Goal: Obtain resource: Download file/media

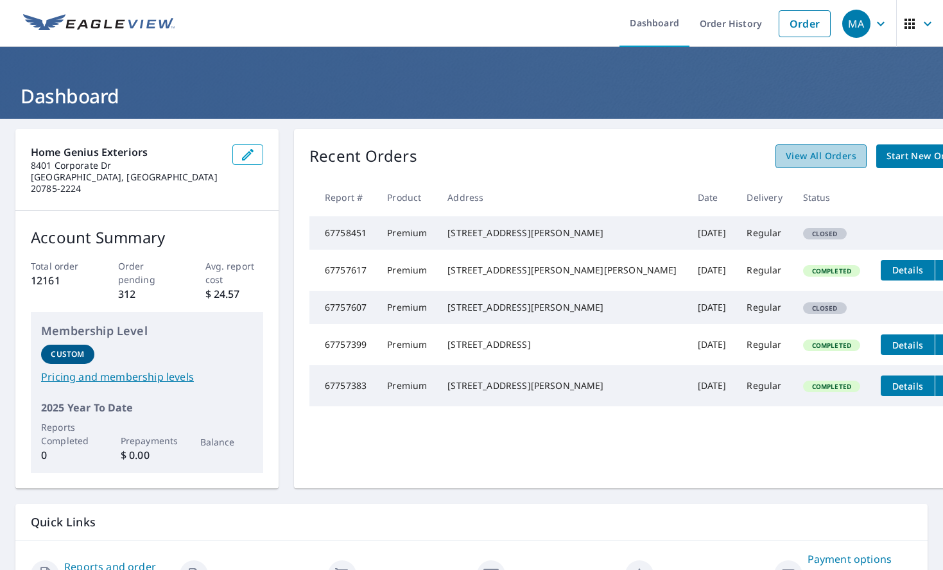
click at [786, 160] on span "View All Orders" at bounding box center [821, 156] width 71 height 16
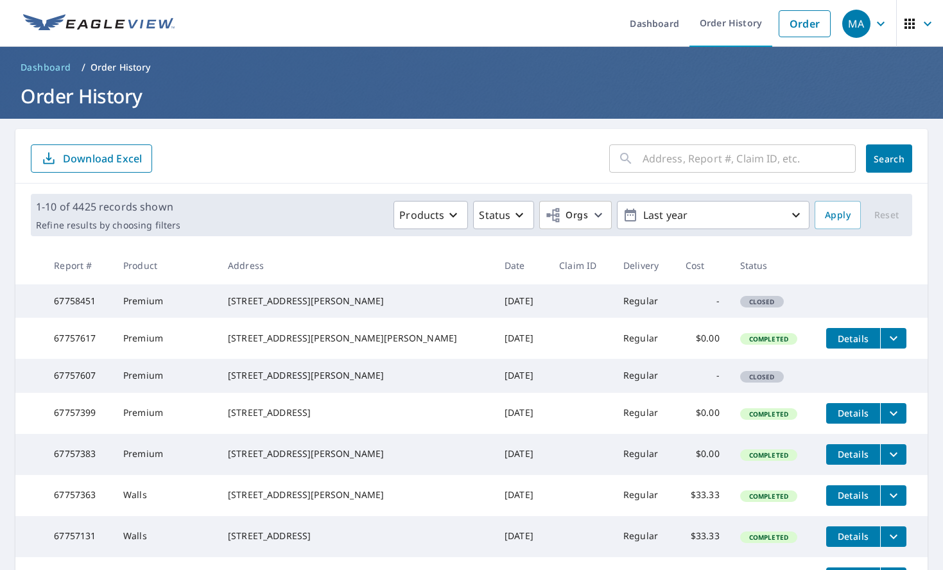
click at [651, 158] on input "text" at bounding box center [749, 159] width 213 height 36
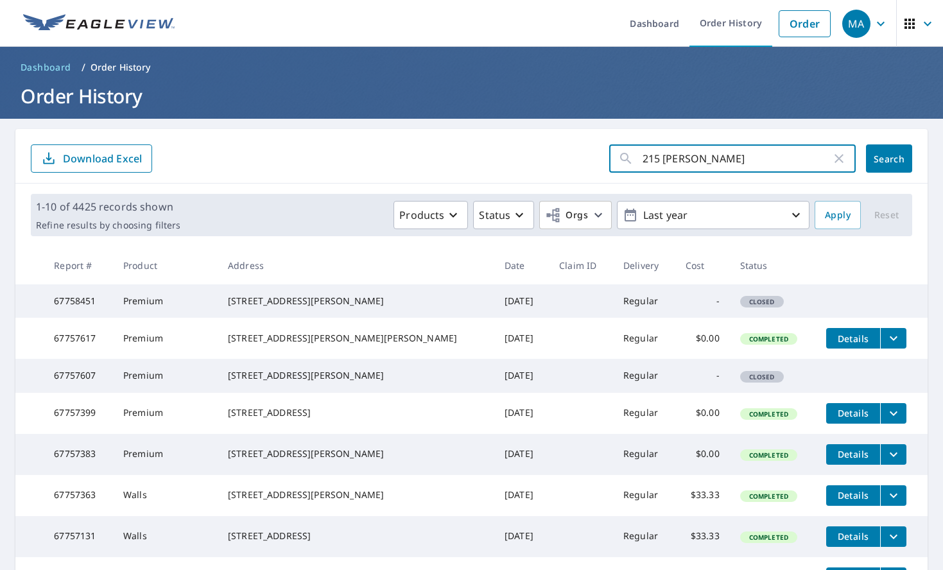
type input "215 [PERSON_NAME]"
click at [886, 157] on span "Search" at bounding box center [890, 159] width 26 height 12
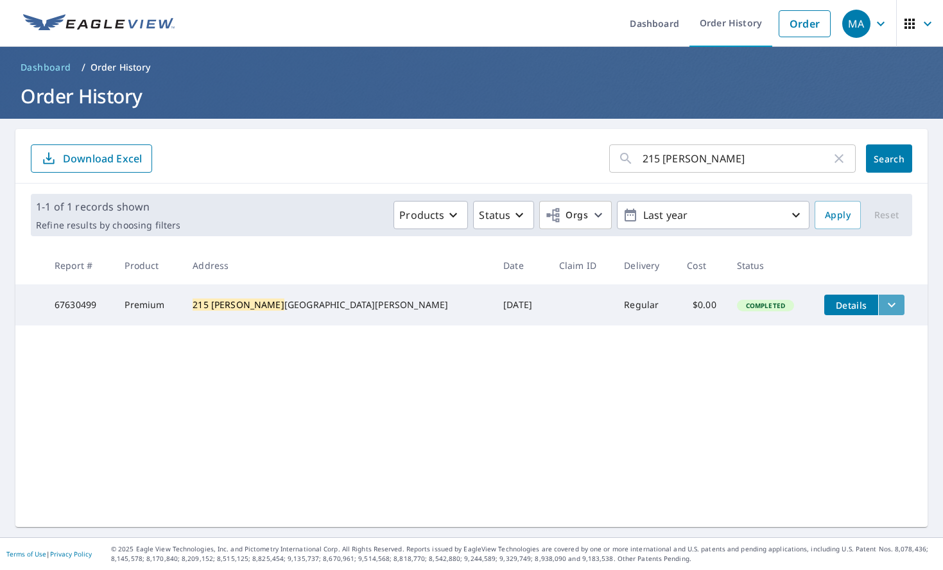
click at [884, 308] on icon "filesDropdownBtn-67630499" at bounding box center [891, 304] width 15 height 15
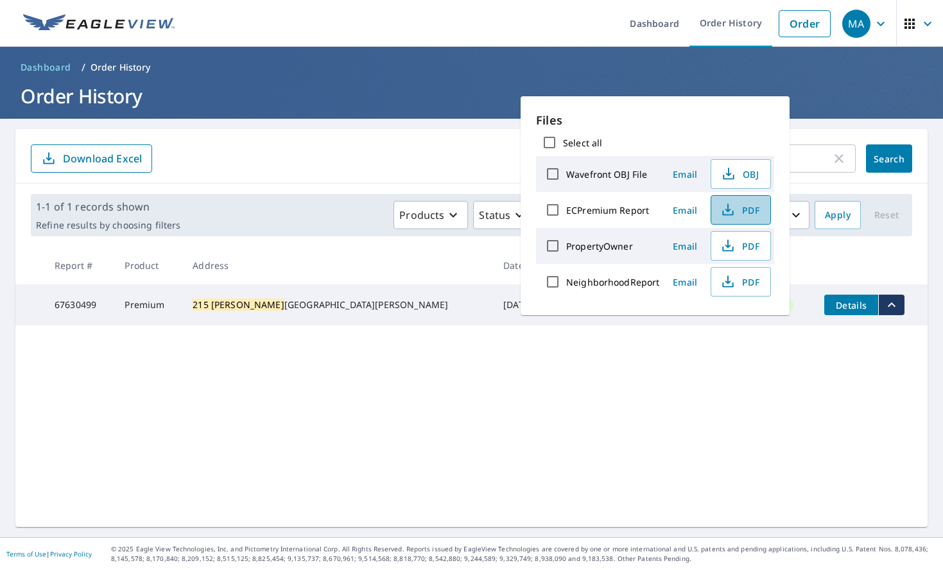
click at [739, 212] on span "PDF" at bounding box center [739, 209] width 41 height 15
click at [744, 215] on span "PDF" at bounding box center [739, 209] width 41 height 15
